Goal: Information Seeking & Learning: Learn about a topic

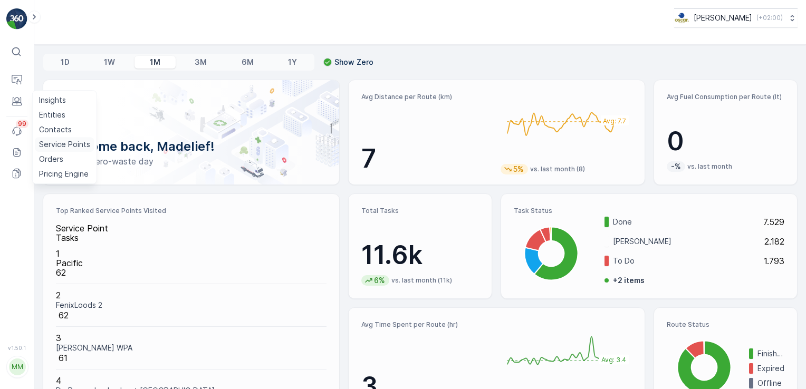
click at [54, 146] on p "Service Points" at bounding box center [64, 144] width 51 height 11
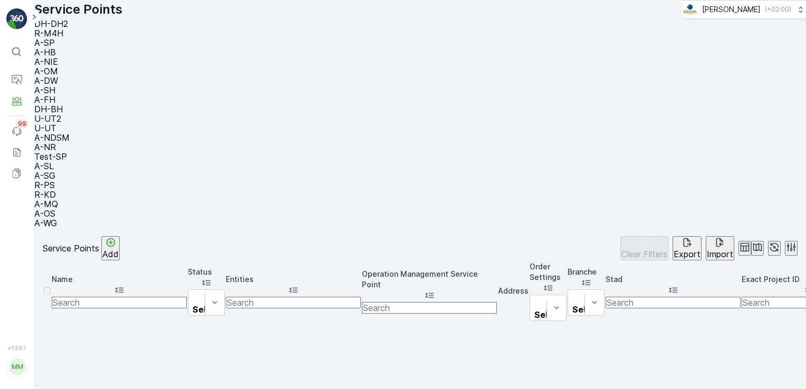
click at [702, 209] on li "A-OS" at bounding box center [415, 213] width 763 height 9
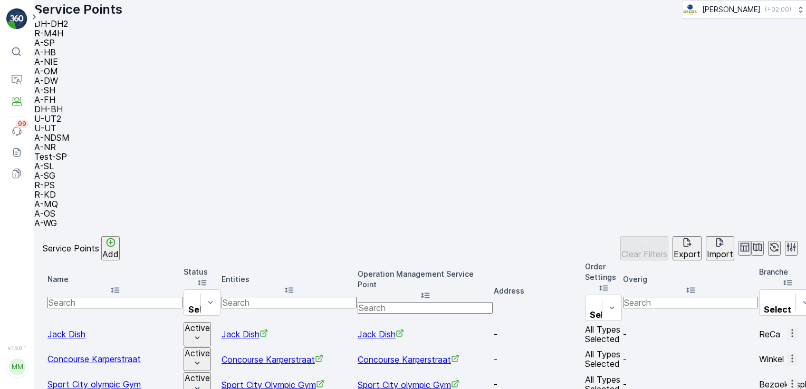
click at [450, 302] on input "text" at bounding box center [424, 308] width 135 height 12
type input "the july"
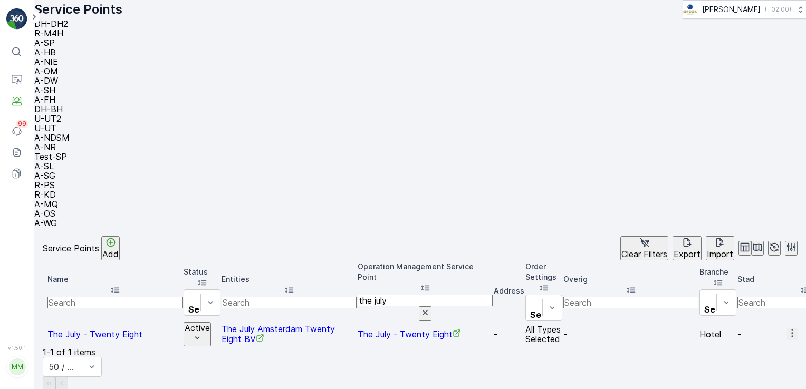
click at [441, 329] on span "The July - Twenty Eight" at bounding box center [408, 334] width 103 height 11
click at [49, 113] on p "Routes & Tasks" at bounding box center [66, 108] width 54 height 11
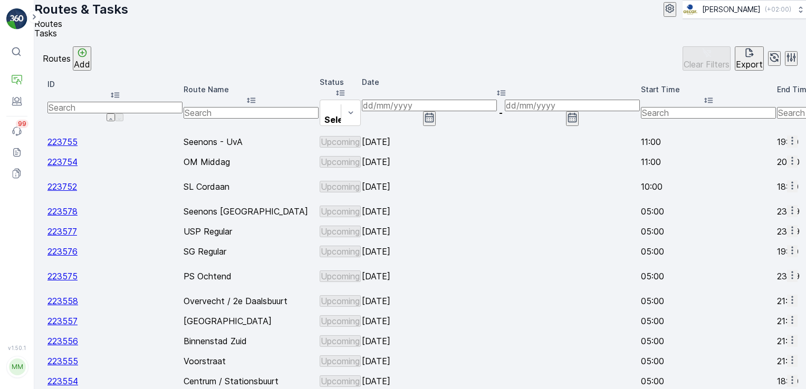
click at [57, 38] on span "Tasks" at bounding box center [45, 33] width 23 height 11
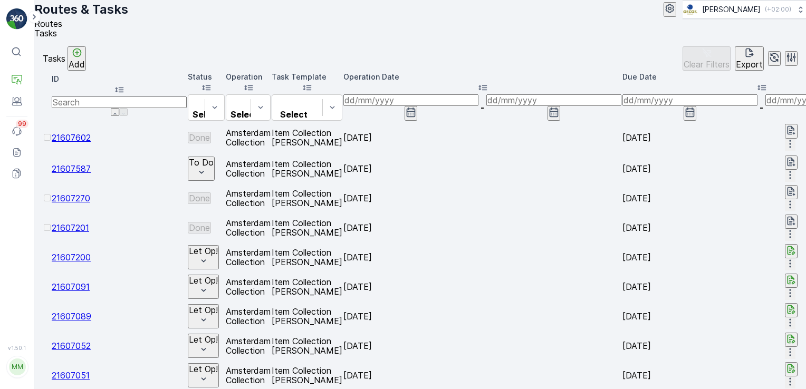
click at [415, 117] on icon "button" at bounding box center [410, 112] width 9 height 9
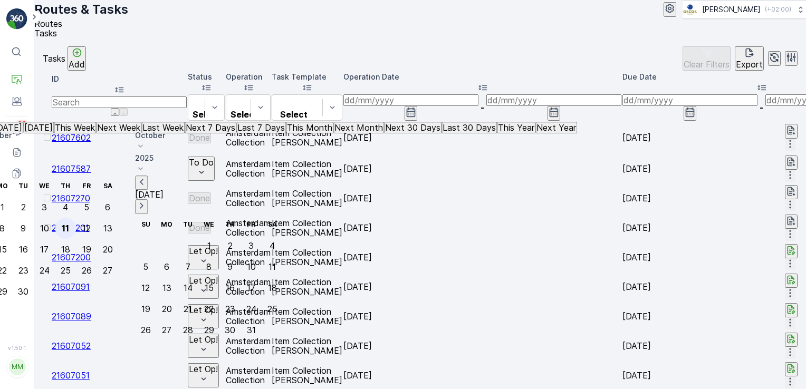
click at [69, 224] on div "11" at bounding box center [65, 228] width 7 height 9
type input "[DATE]"
click at [69, 224] on div "11" at bounding box center [65, 228] width 7 height 9
type input "[DATE]"
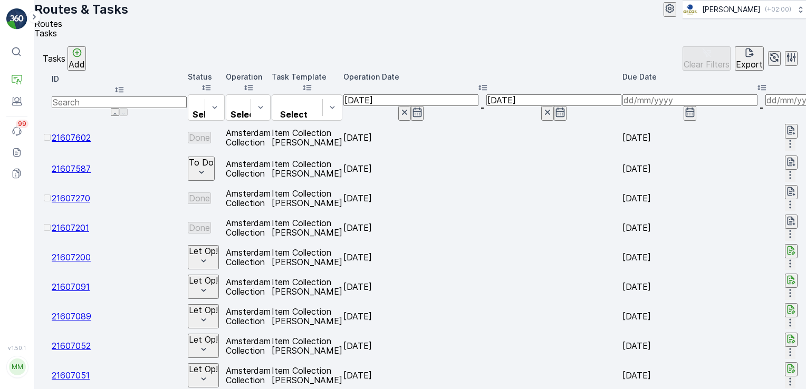
click at [528, 71] on div "Tasks Add Clear Filters Export" at bounding box center [420, 58] width 754 height 24
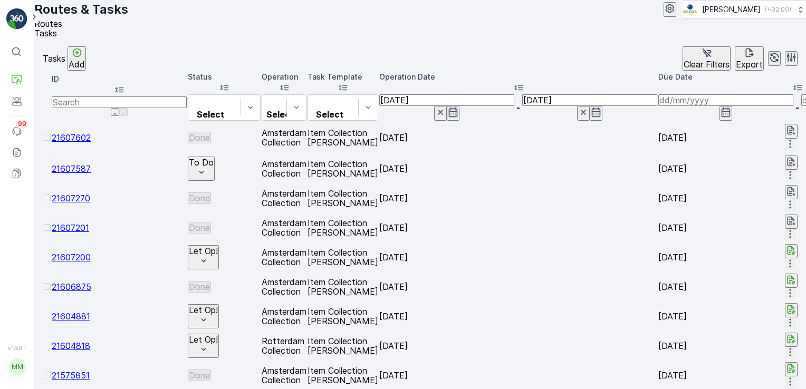
scroll to position [0, 530]
type input "esh pitabar"
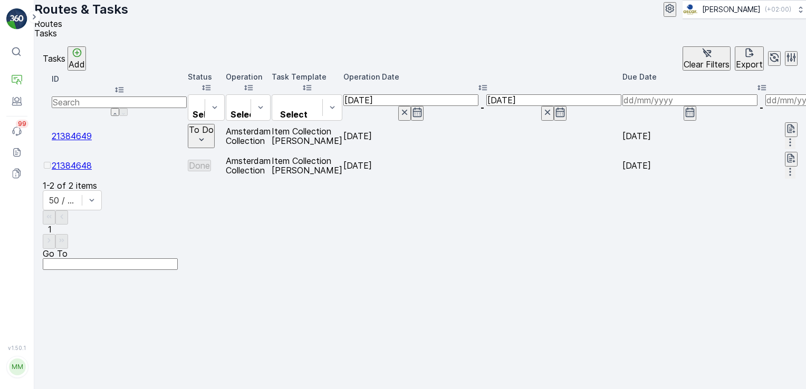
scroll to position [0, 650]
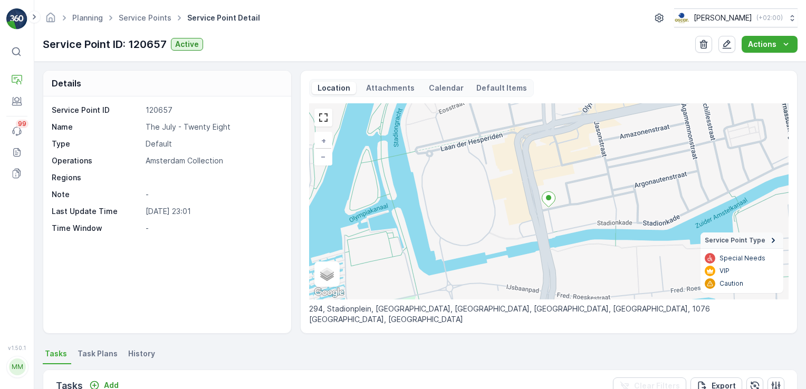
click at [550, 201] on icon at bounding box center [547, 199] width 13 height 15
click at [388, 85] on p "Attachments" at bounding box center [390, 88] width 52 height 11
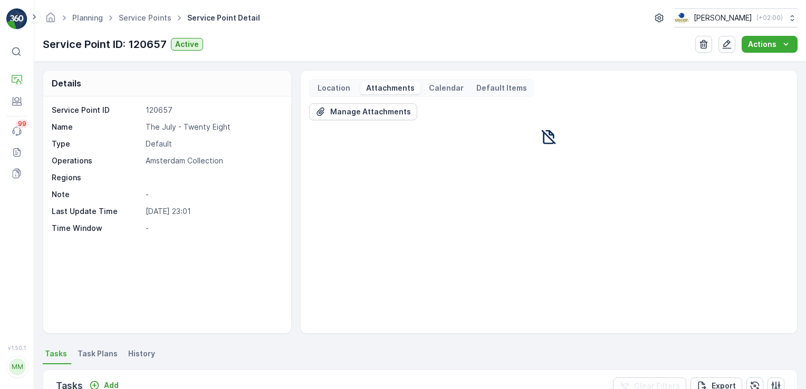
click at [545, 134] on icon at bounding box center [548, 137] width 14 height 14
click at [332, 89] on p "Location" at bounding box center [334, 88] width 36 height 11
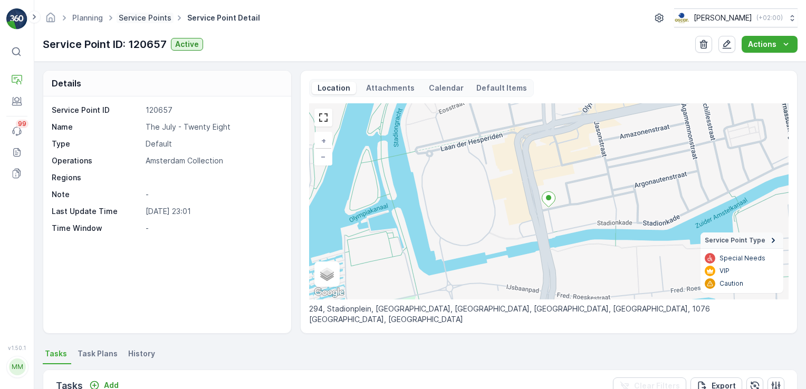
click at [149, 16] on link "Service Points" at bounding box center [145, 17] width 53 height 9
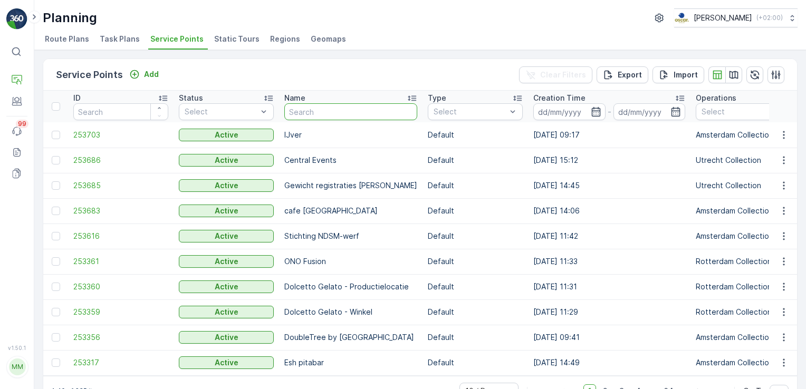
click at [298, 112] on input "text" at bounding box center [350, 111] width 133 height 17
type input "the july"
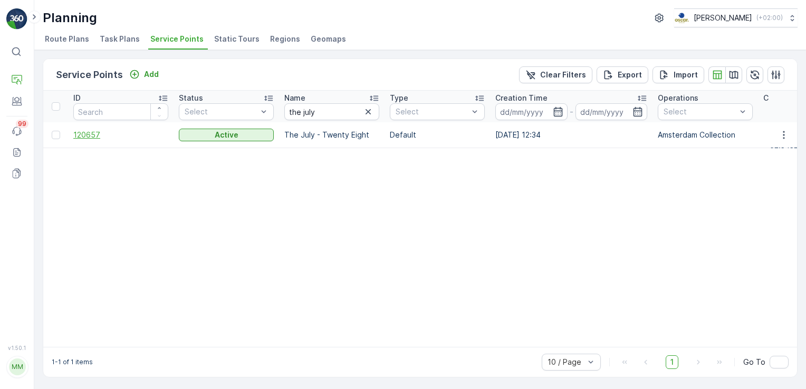
click at [162, 130] on span "120657" at bounding box center [120, 135] width 95 height 11
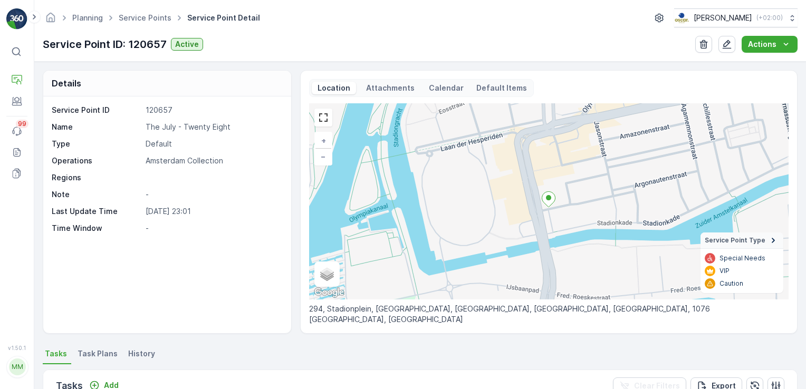
click at [401, 88] on p "Attachments" at bounding box center [390, 88] width 52 height 11
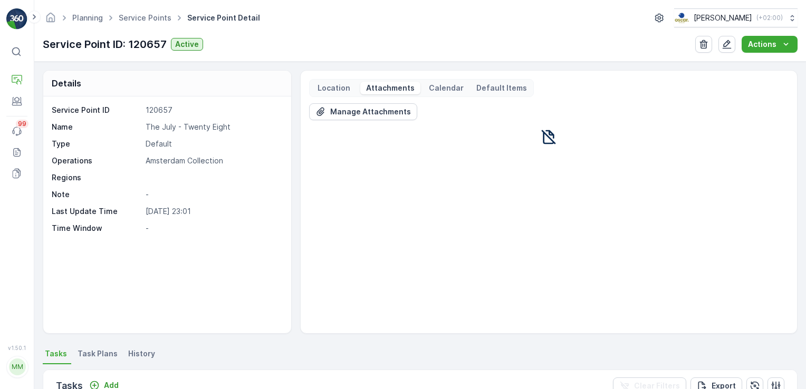
click at [493, 83] on p "Default Items" at bounding box center [501, 88] width 51 height 11
click at [448, 83] on p "Calendar" at bounding box center [446, 88] width 35 height 11
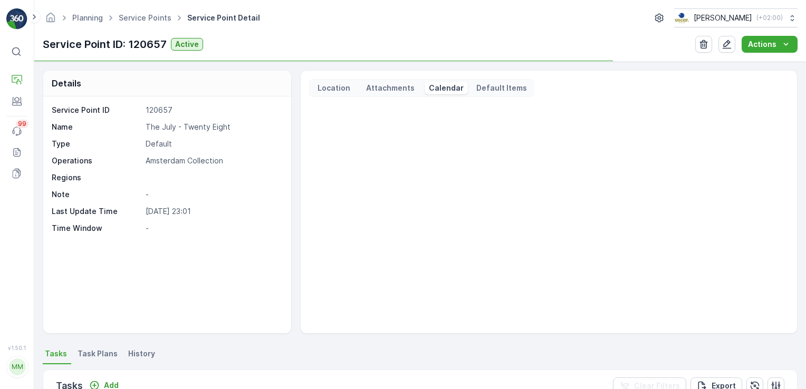
click at [336, 84] on p "Location" at bounding box center [334, 88] width 36 height 11
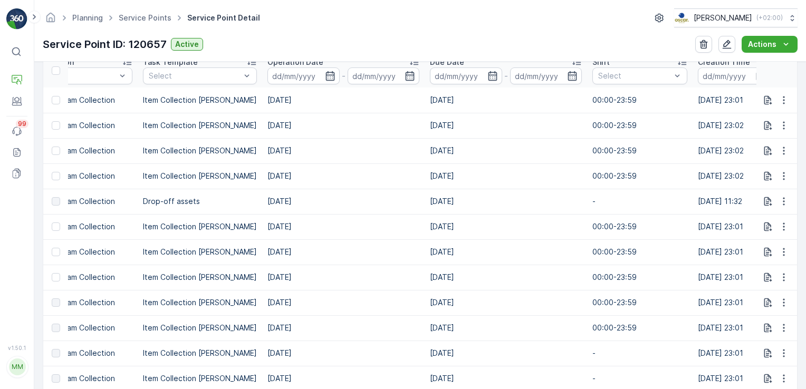
scroll to position [0, 247]
click at [41, 114] on p "Entities" at bounding box center [52, 115] width 26 height 11
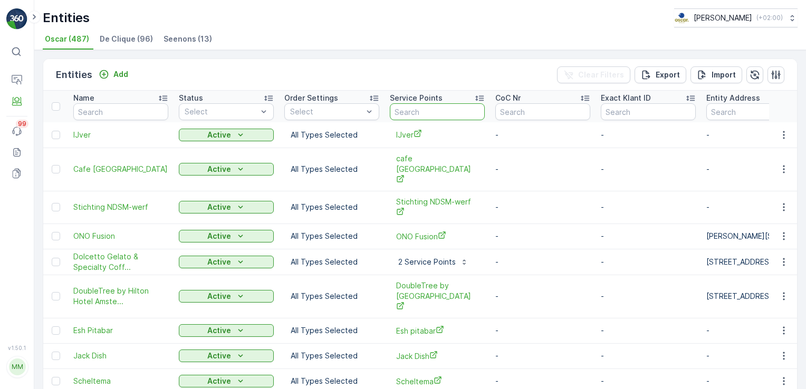
click at [434, 106] on input "text" at bounding box center [437, 111] width 95 height 17
click at [135, 113] on input "text" at bounding box center [120, 111] width 95 height 17
type input "the july"
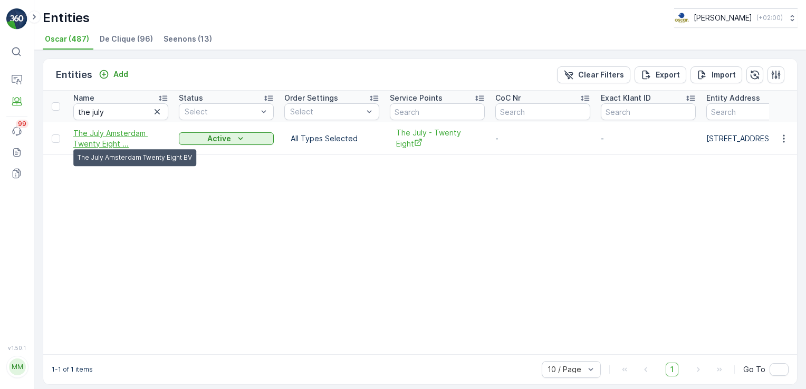
click at [123, 134] on span "The July Amsterdam Twenty Eight ..." at bounding box center [120, 138] width 95 height 21
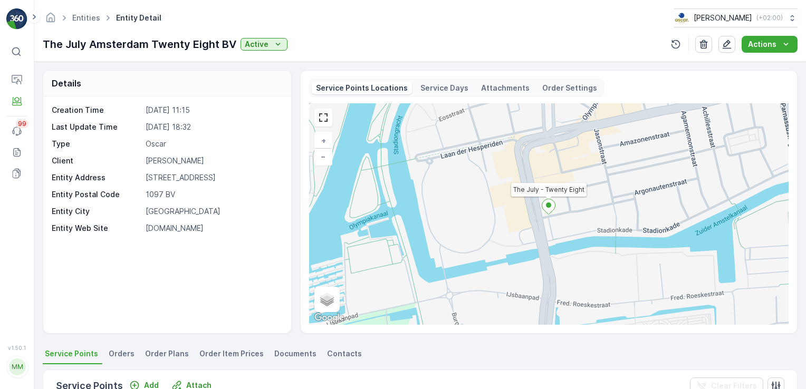
click at [495, 85] on p "Attachments" at bounding box center [505, 88] width 49 height 11
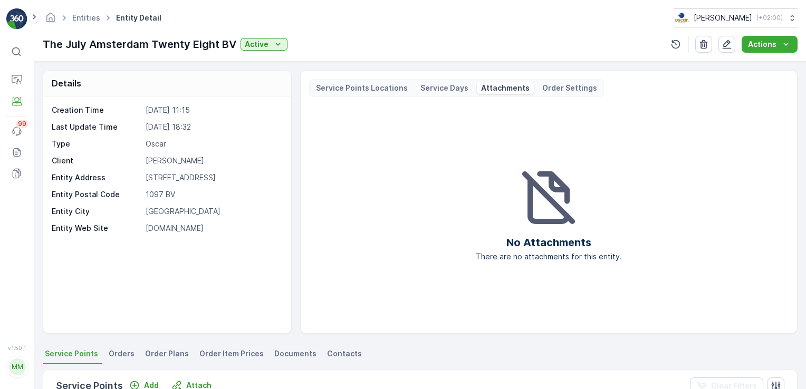
click at [444, 88] on p "Service Days" at bounding box center [444, 88] width 48 height 11
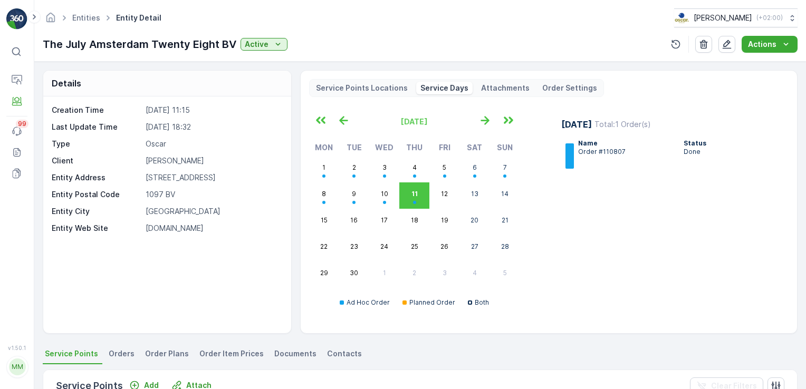
click at [574, 90] on p "Order Settings" at bounding box center [569, 88] width 55 height 11
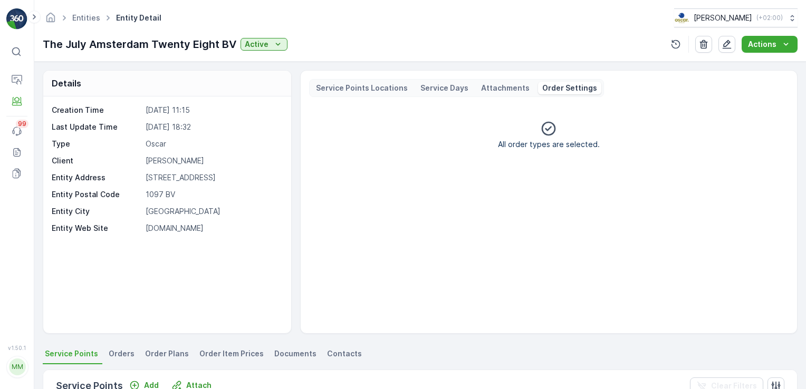
click at [344, 87] on p "Service Points Locations" at bounding box center [362, 88] width 92 height 11
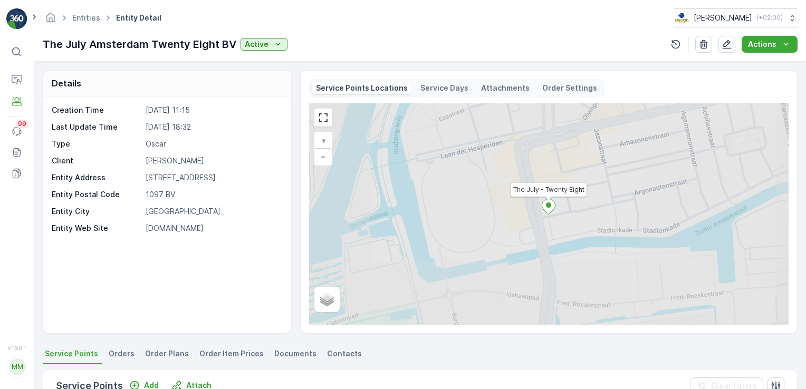
scroll to position [170, 0]
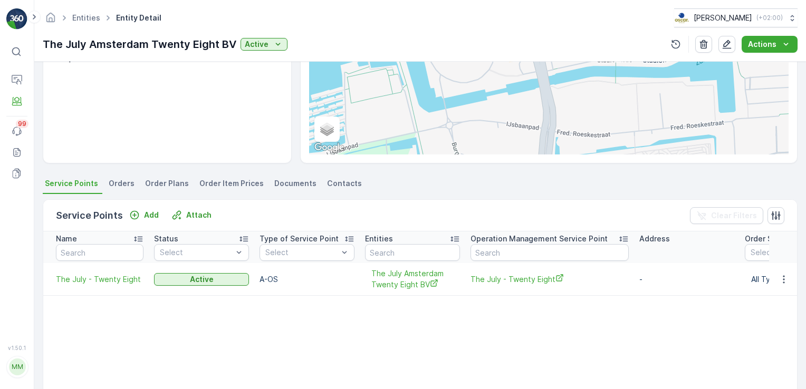
click at [120, 182] on span "Orders" at bounding box center [122, 183] width 26 height 11
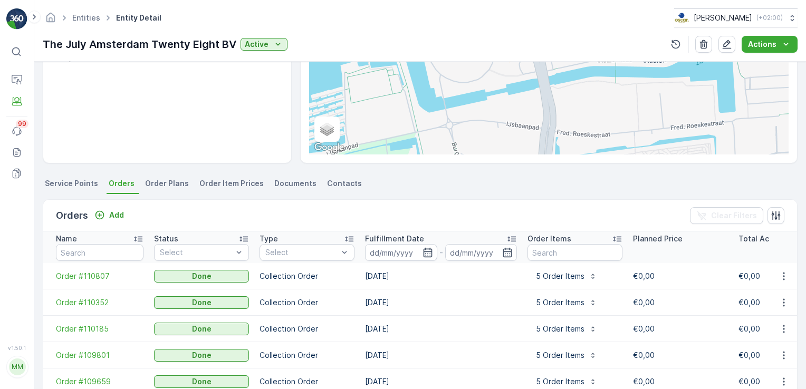
click at [278, 182] on span "Documents" at bounding box center [295, 183] width 42 height 11
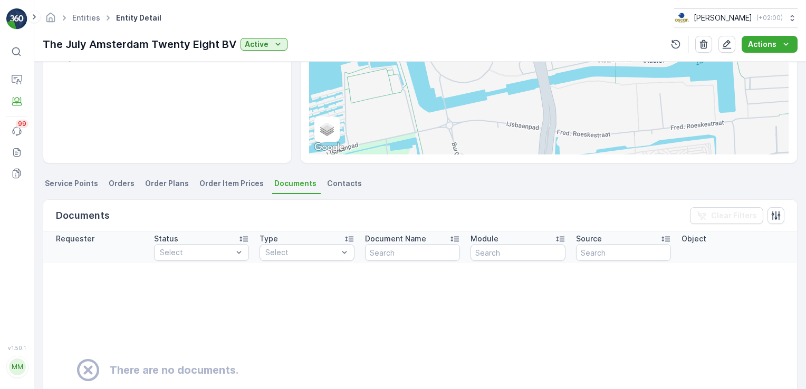
click at [127, 185] on span "Orders" at bounding box center [122, 183] width 26 height 11
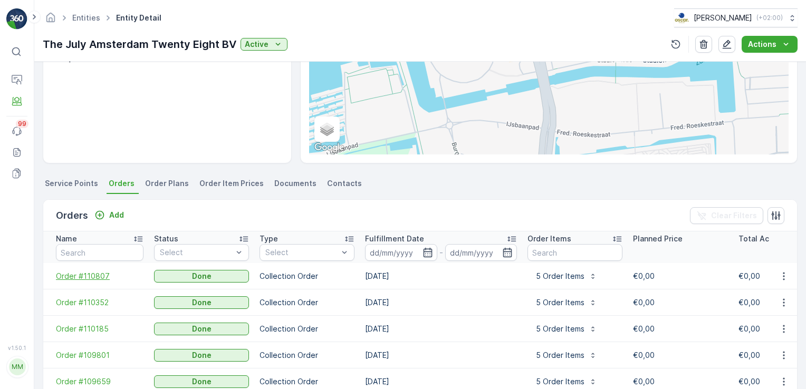
click at [96, 275] on span "Order #110807" at bounding box center [100, 276] width 88 height 11
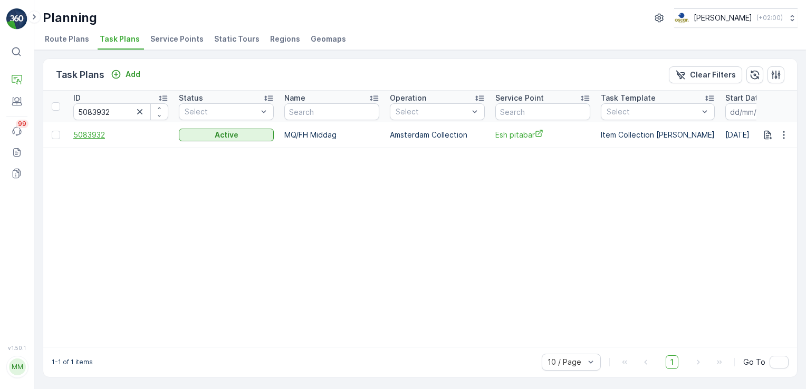
click at [92, 134] on span "5083932" at bounding box center [120, 135] width 95 height 11
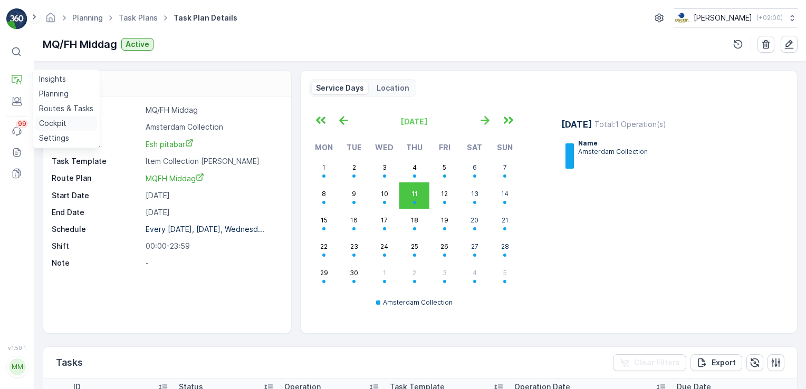
click at [50, 119] on p "Cockpit" at bounding box center [52, 123] width 27 height 11
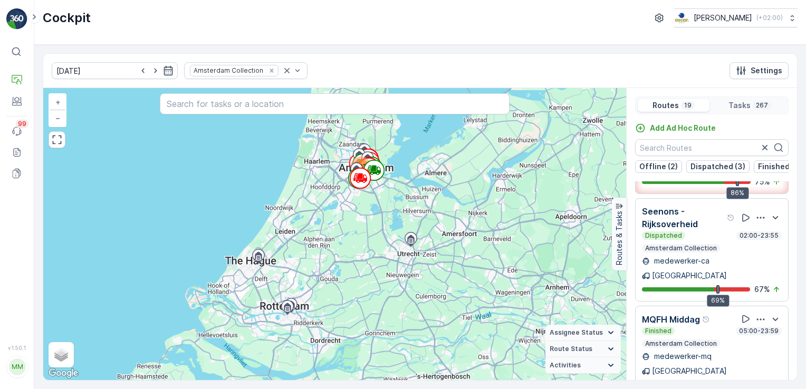
scroll to position [199, 0]
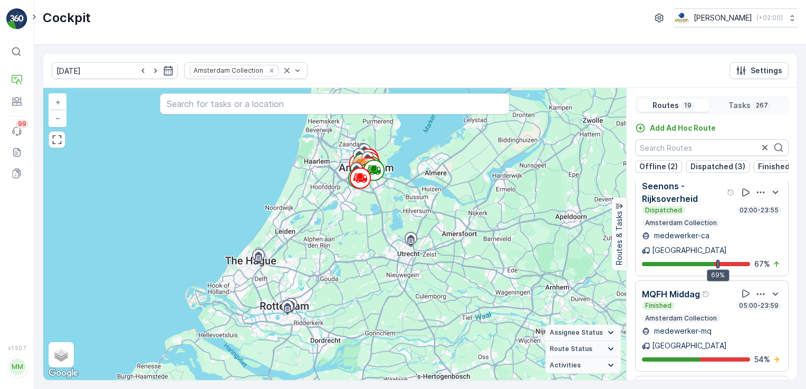
click at [681, 288] on p "MQFH Middag" at bounding box center [671, 294] width 58 height 13
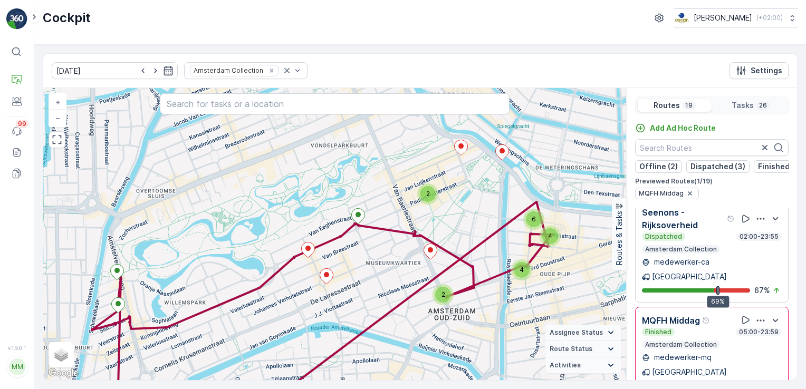
drag, startPoint x: 491, startPoint y: 226, endPoint x: 553, endPoint y: 111, distance: 131.1
drag, startPoint x: 553, startPoint y: 111, endPoint x: 502, endPoint y: 330, distance: 225.1
click at [502, 330] on div "2 6 4 2 4 + − Satellite Roadmap Terrain Hybrid Leaflet Keyboard shortcuts Map D…" at bounding box center [334, 234] width 583 height 292
click at [57, 117] on span "−" at bounding box center [57, 117] width 5 height 9
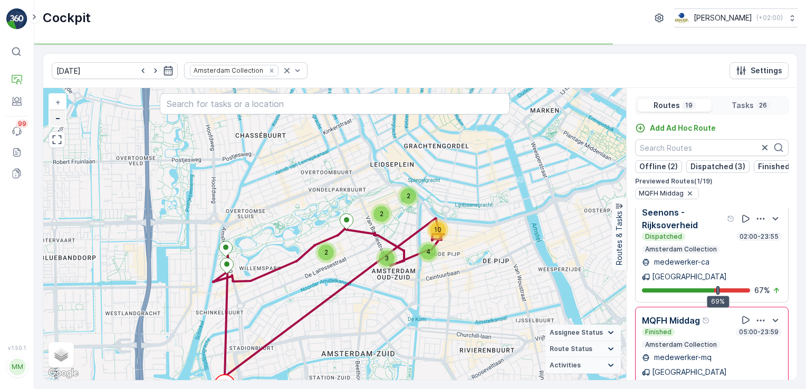
click at [57, 117] on span "−" at bounding box center [57, 117] width 5 height 9
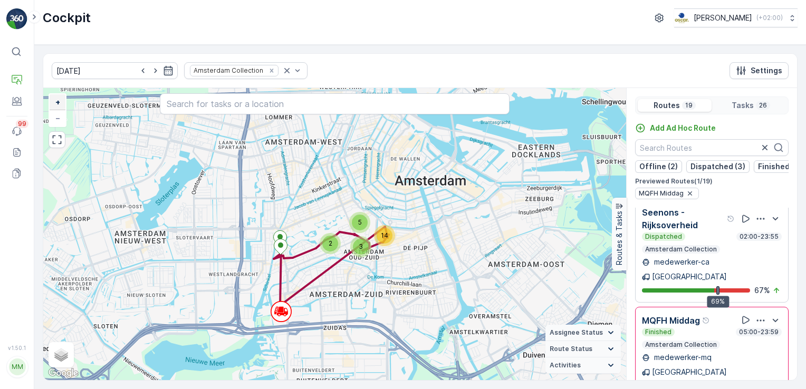
click at [58, 104] on span "+" at bounding box center [57, 102] width 5 height 9
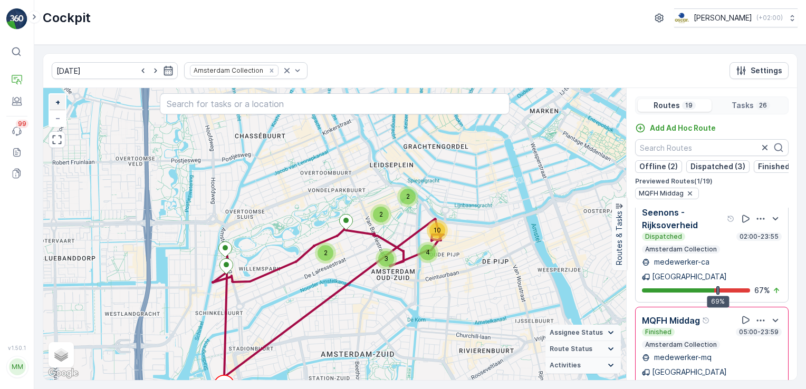
click at [58, 104] on span "+" at bounding box center [57, 102] width 5 height 9
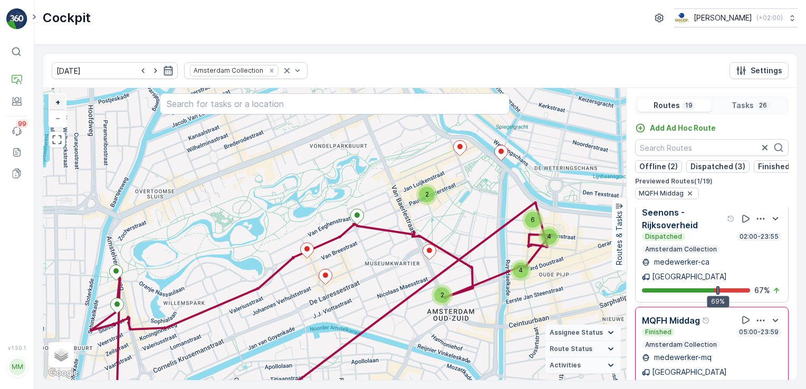
click at [58, 104] on span "+" at bounding box center [57, 102] width 5 height 9
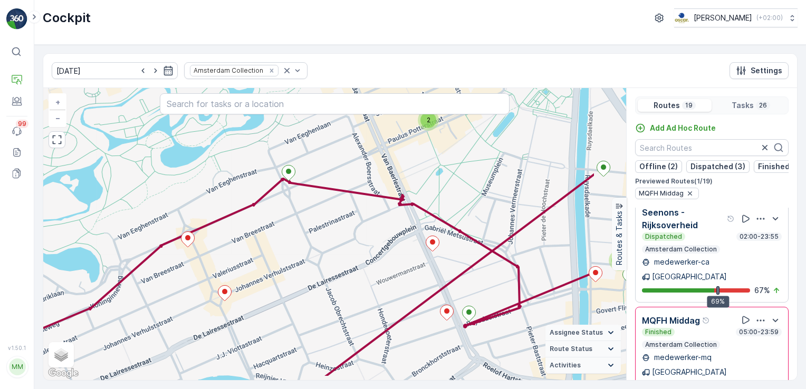
drag, startPoint x: 470, startPoint y: 261, endPoint x: 377, endPoint y: 227, distance: 99.1
click at [377, 227] on div "2 3 2 2 2 + − Satellite Roadmap Terrain Hybrid Leaflet Keyboard shortcuts Map D…" at bounding box center [334, 234] width 583 height 292
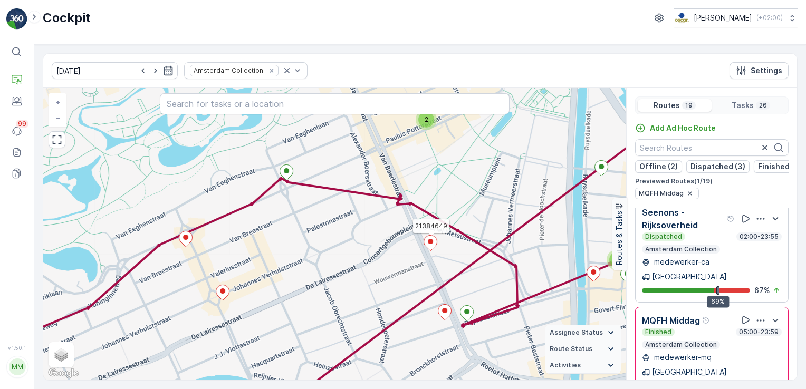
click at [430, 246] on icon at bounding box center [430, 242] width 13 height 15
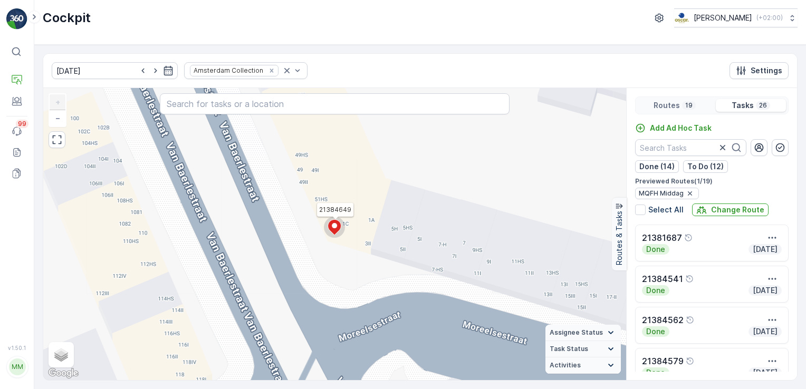
click at [331, 230] on icon at bounding box center [334, 226] width 13 height 15
click at [331, 230] on div "21384649 + − Satellite Roadmap Terrain Hybrid Leaflet Keyboard shortcuts Map Da…" at bounding box center [334, 234] width 583 height 292
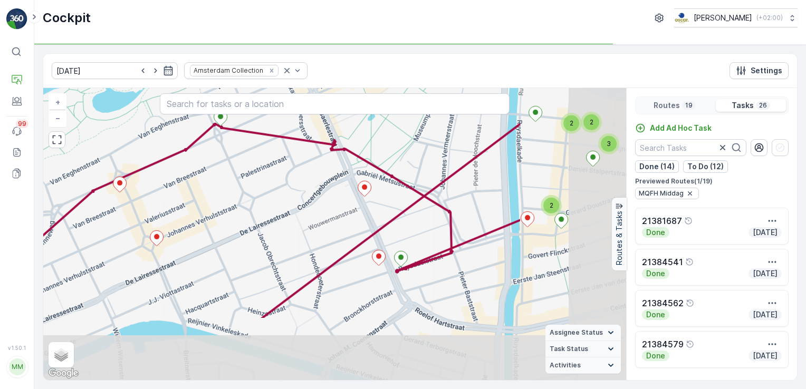
drag, startPoint x: 396, startPoint y: 267, endPoint x: 230, endPoint y: 174, distance: 190.7
click at [230, 174] on div "2 3 2 2 2 + − Satellite Roadmap Terrain Hybrid Leaflet Keyboard shortcuts Map D…" at bounding box center [334, 234] width 583 height 292
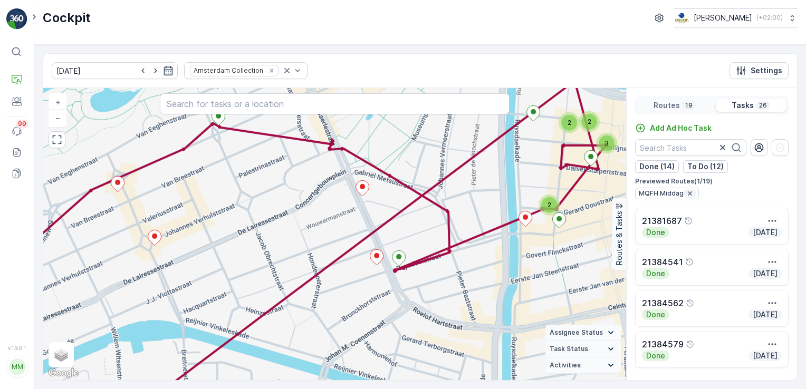
click at [687, 195] on icon "button" at bounding box center [689, 193] width 8 height 8
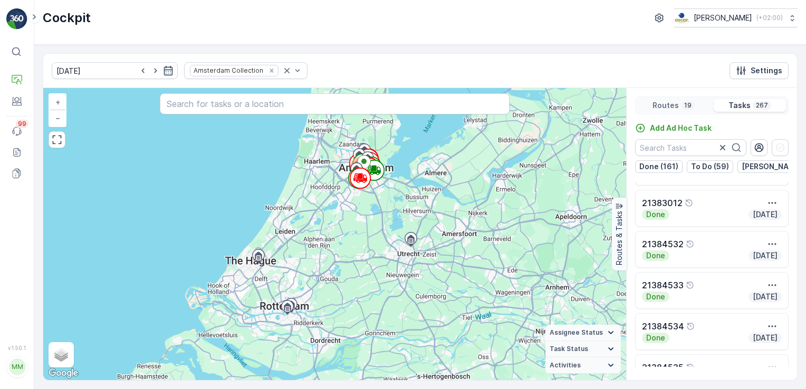
scroll to position [0, 0]
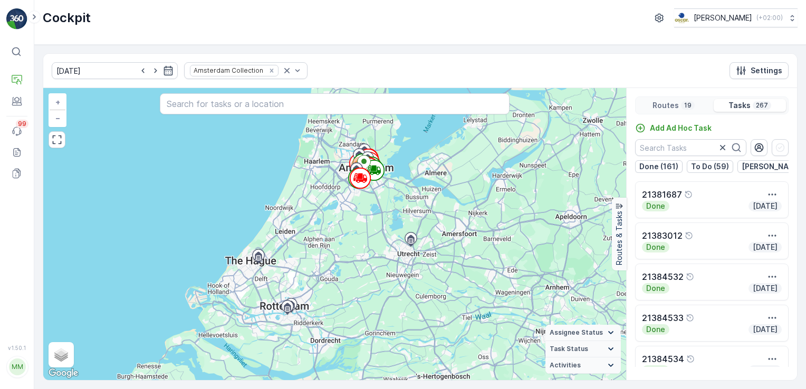
click at [757, 130] on div "Add Ad Hoc Task" at bounding box center [711, 129] width 153 height 12
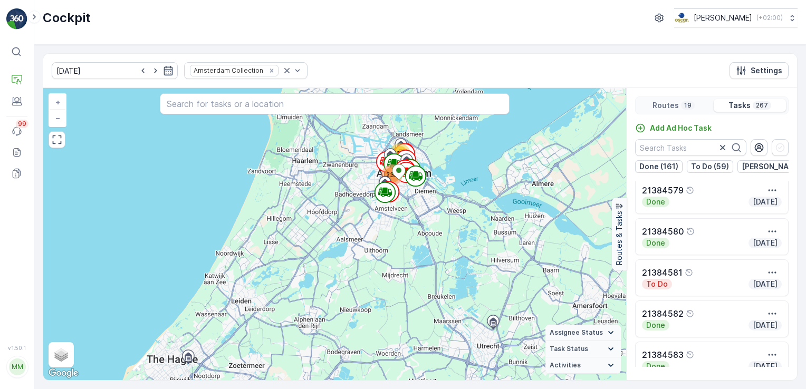
click at [679, 103] on div "Routes 19" at bounding box center [673, 105] width 72 height 13
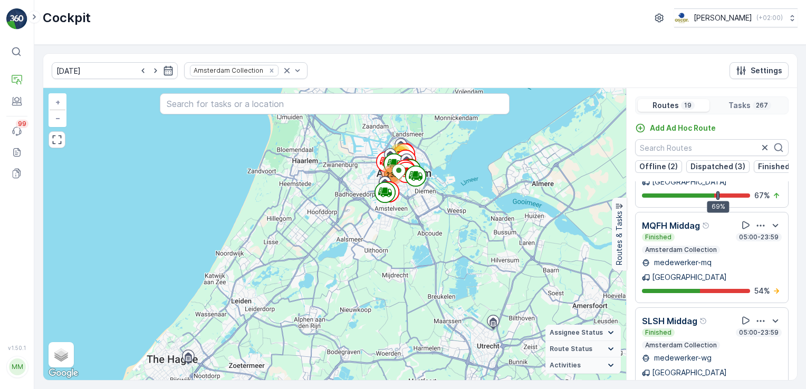
scroll to position [227, 0]
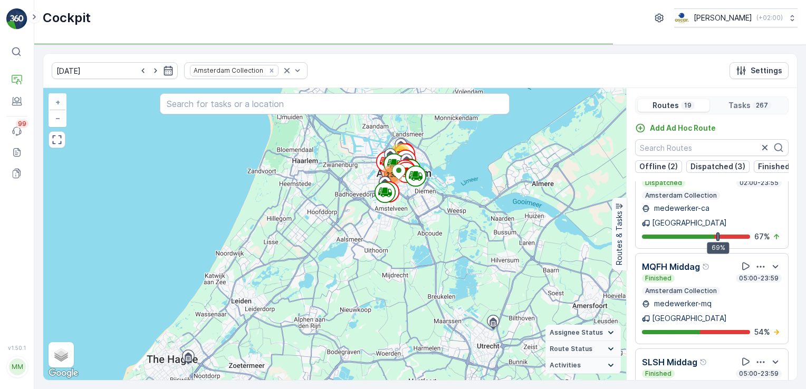
click at [685, 260] on p "MQFH Middag" at bounding box center [671, 266] width 58 height 13
